Goal: Find specific page/section: Find specific page/section

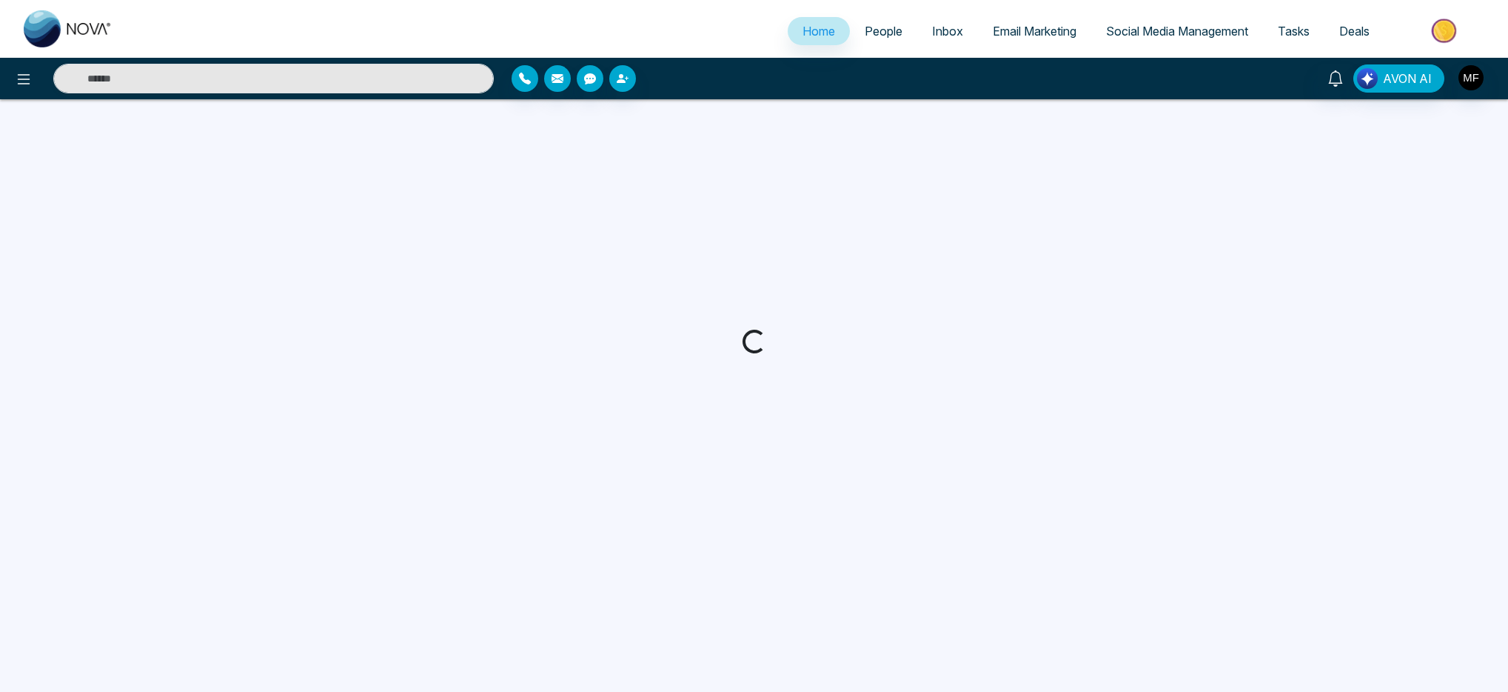
select select "*"
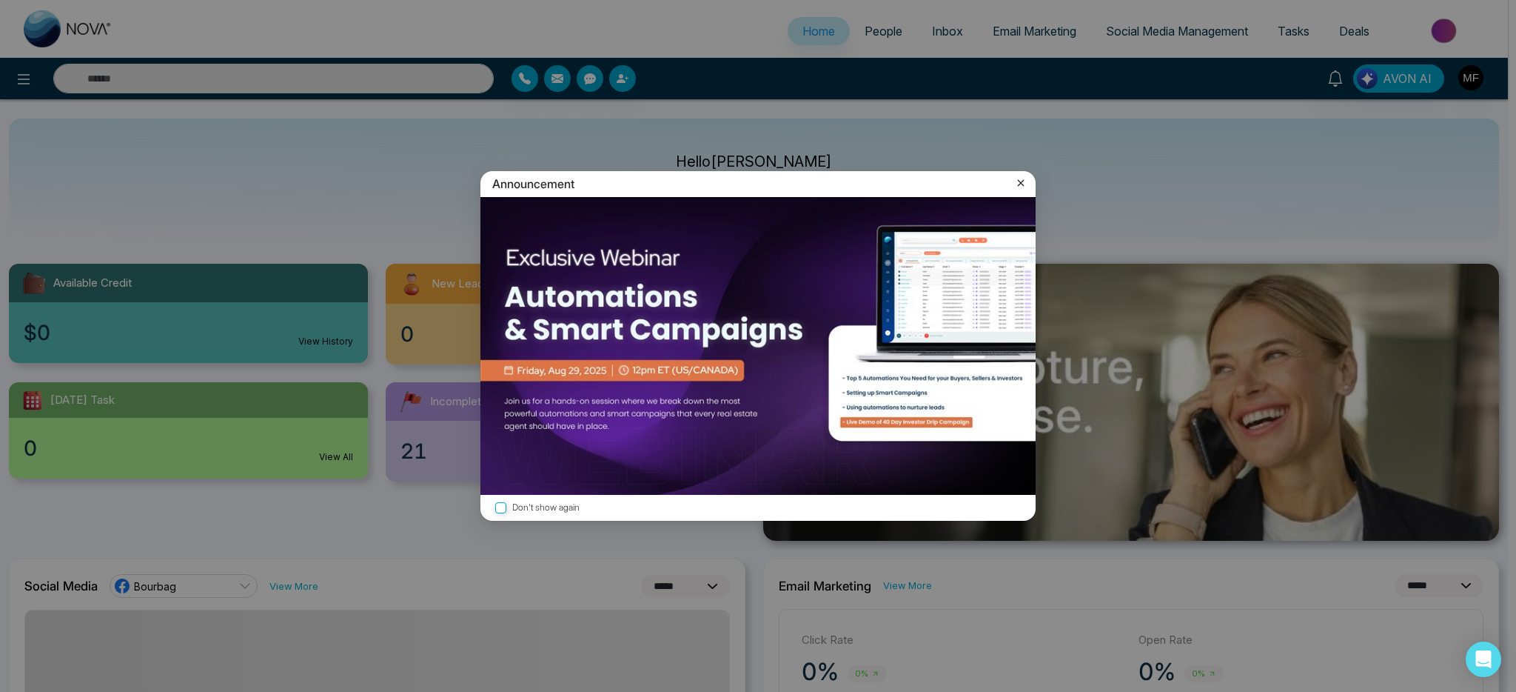
click at [1022, 182] on icon at bounding box center [1021, 183] width 7 height 7
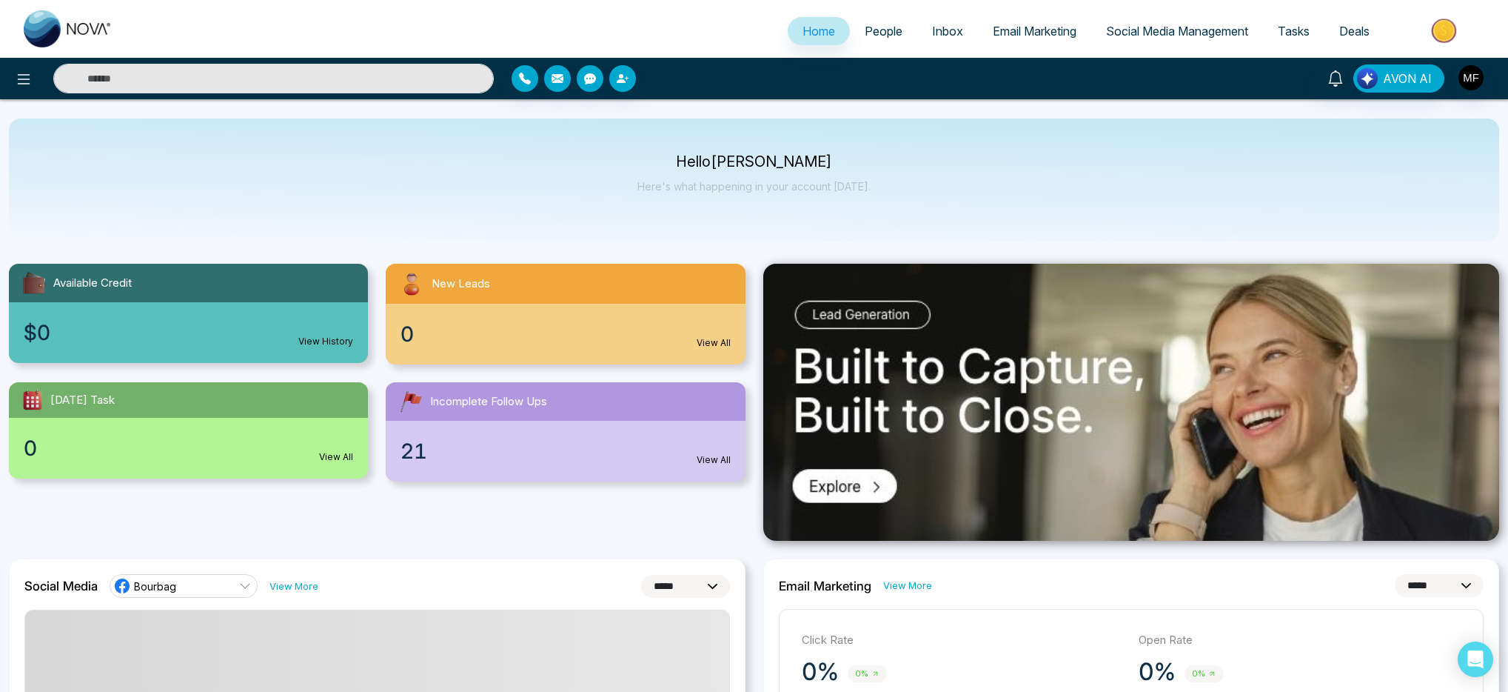
click at [877, 35] on span "People" at bounding box center [884, 31] width 38 height 15
